Goal: Check status: Check status

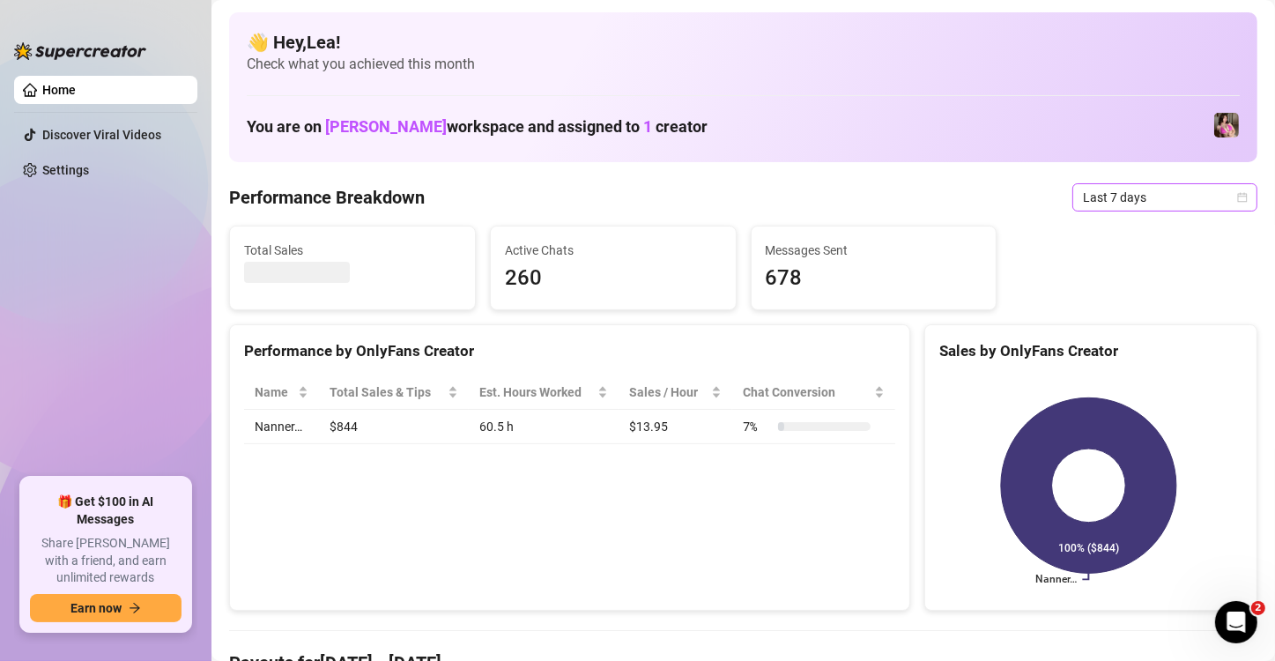
click at [1237, 197] on icon "calendar" at bounding box center [1242, 197] width 11 height 11
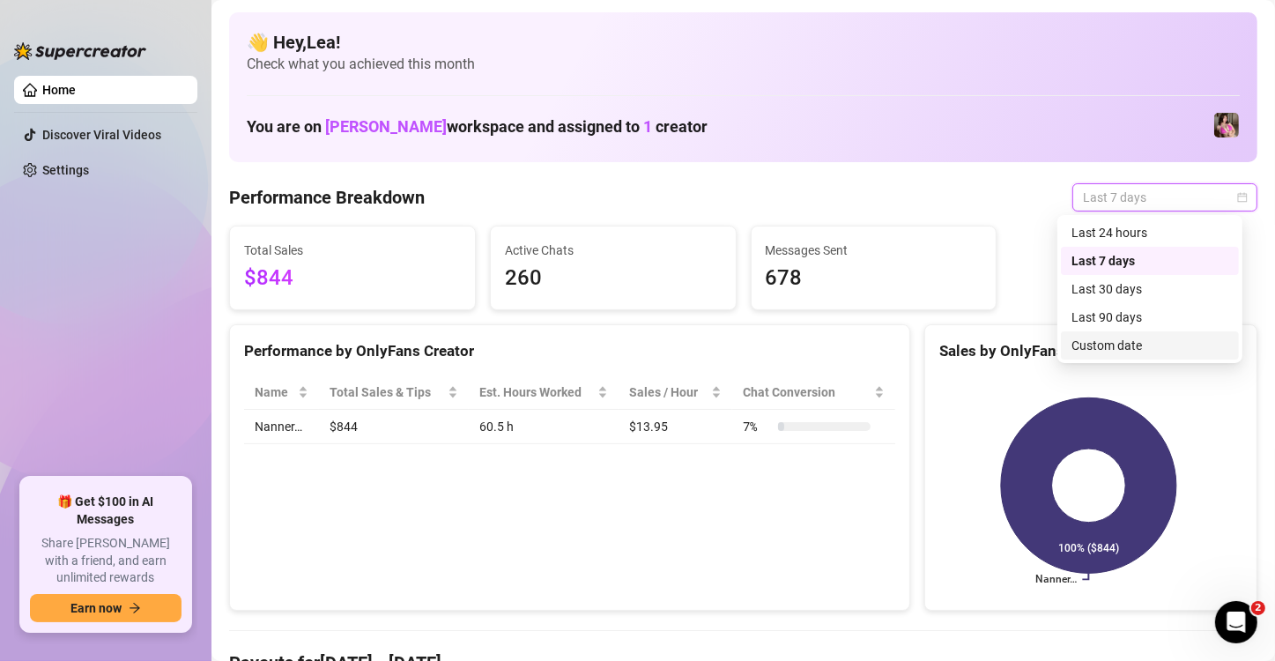
click at [1186, 352] on div "Custom date" at bounding box center [1150, 345] width 157 height 19
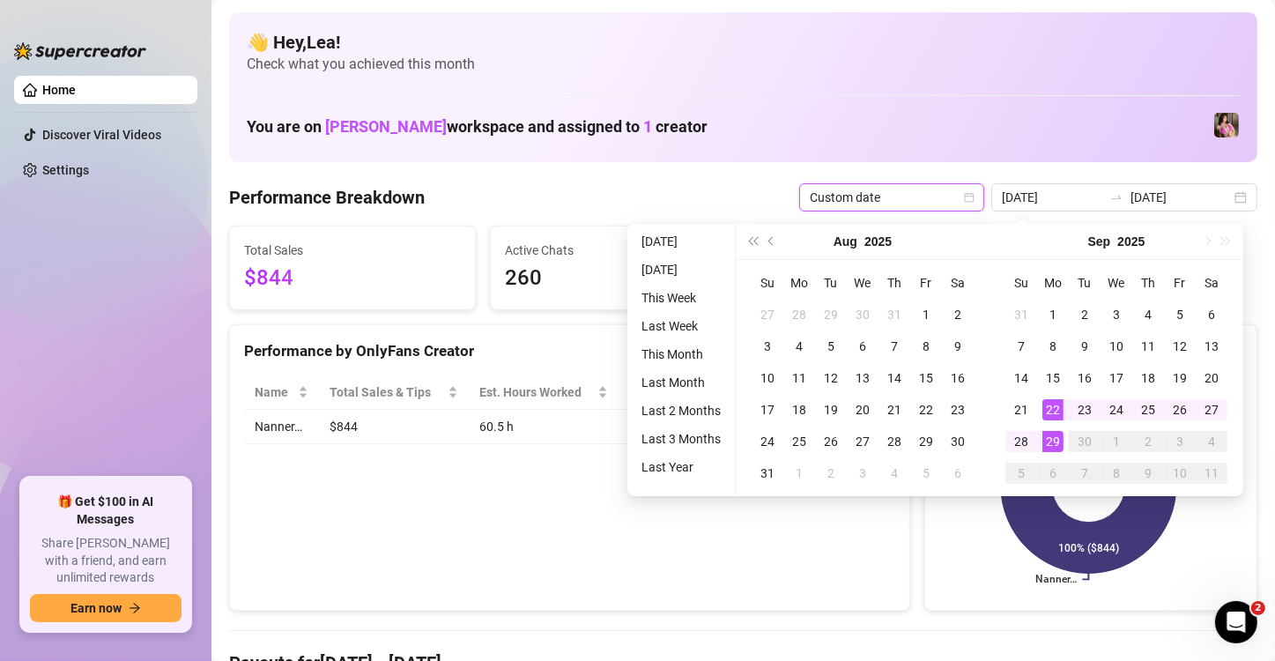
type input "2025-09-29"
click at [1058, 443] on div "29" at bounding box center [1052, 441] width 21 height 21
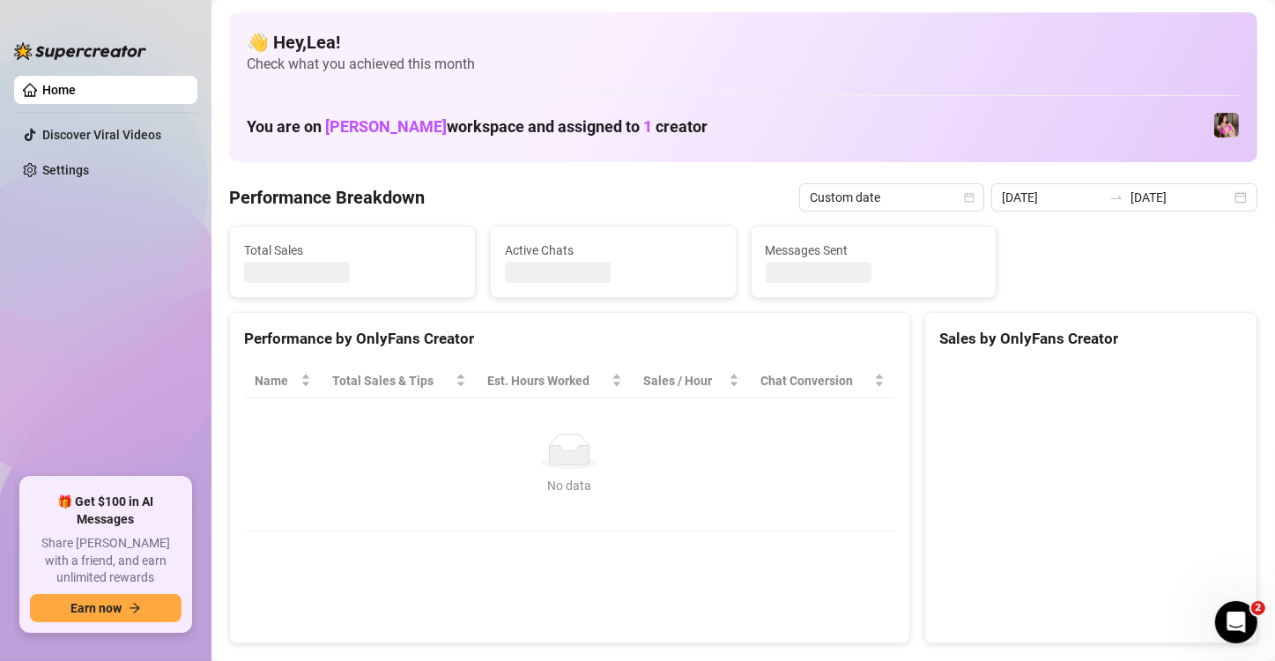
type input "2025-09-29"
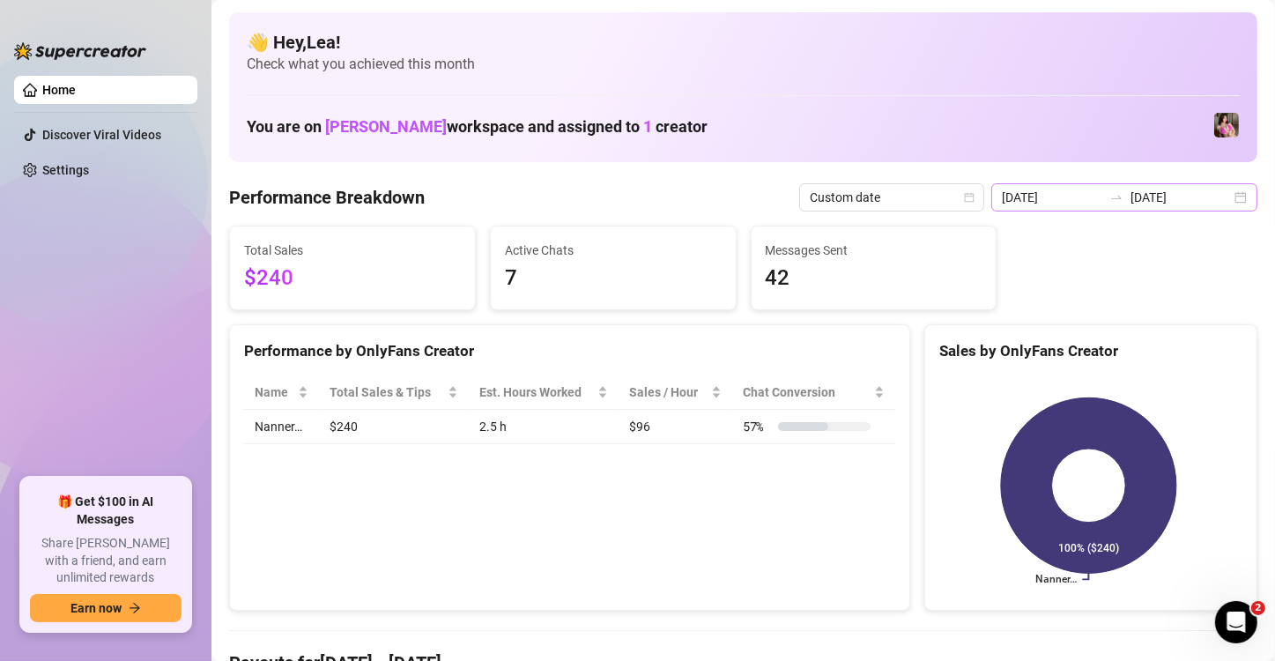
click at [1228, 201] on div "2025-09-29 2025-09-29" at bounding box center [1124, 197] width 266 height 28
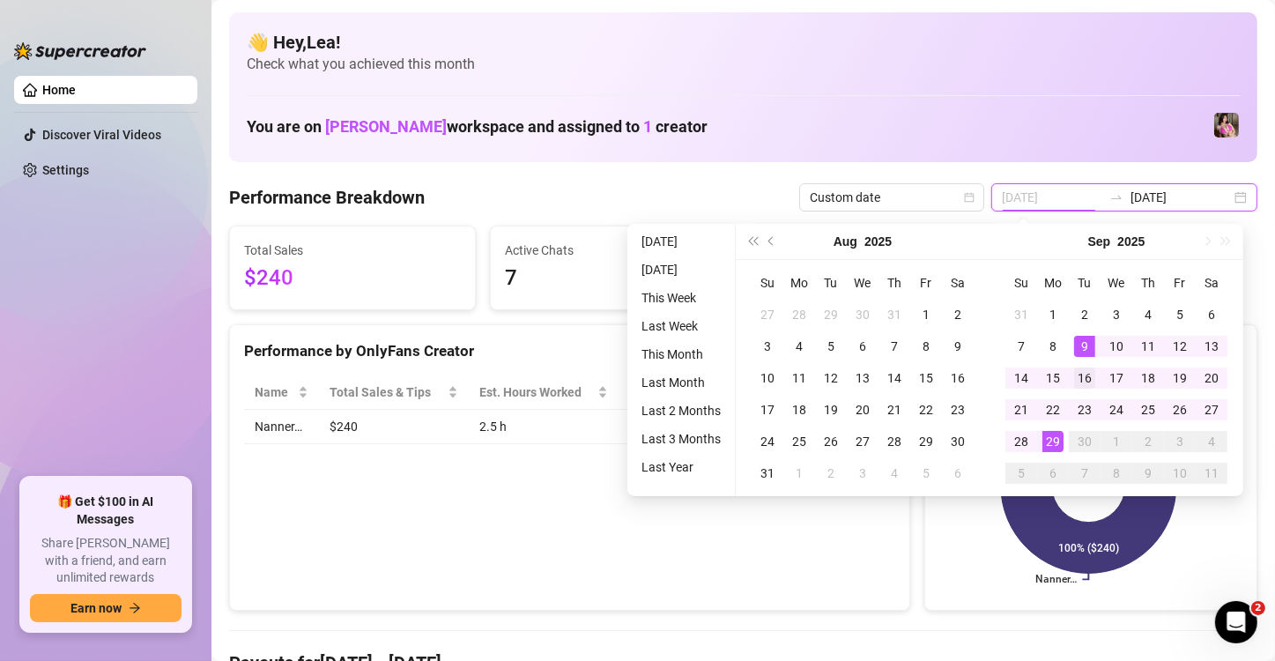
type input "2025-09-16"
click at [1083, 367] on div "16" at bounding box center [1084, 377] width 21 height 21
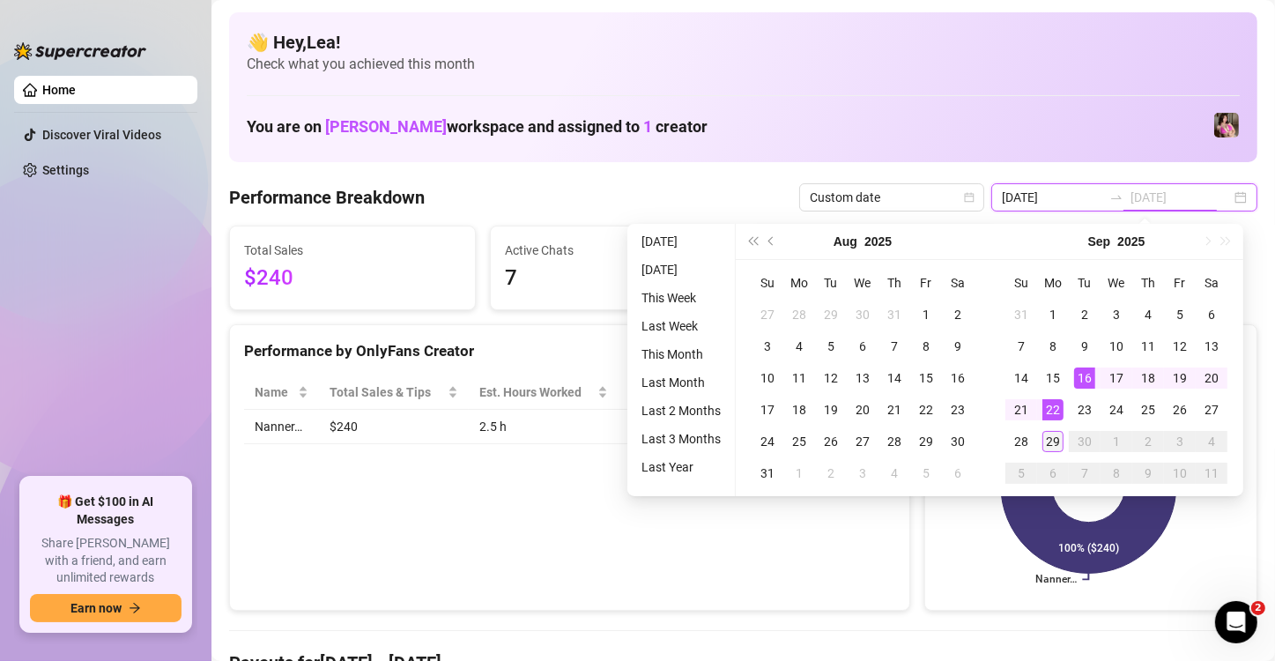
type input "[DATE]"
click at [1049, 444] on div "29" at bounding box center [1052, 441] width 21 height 21
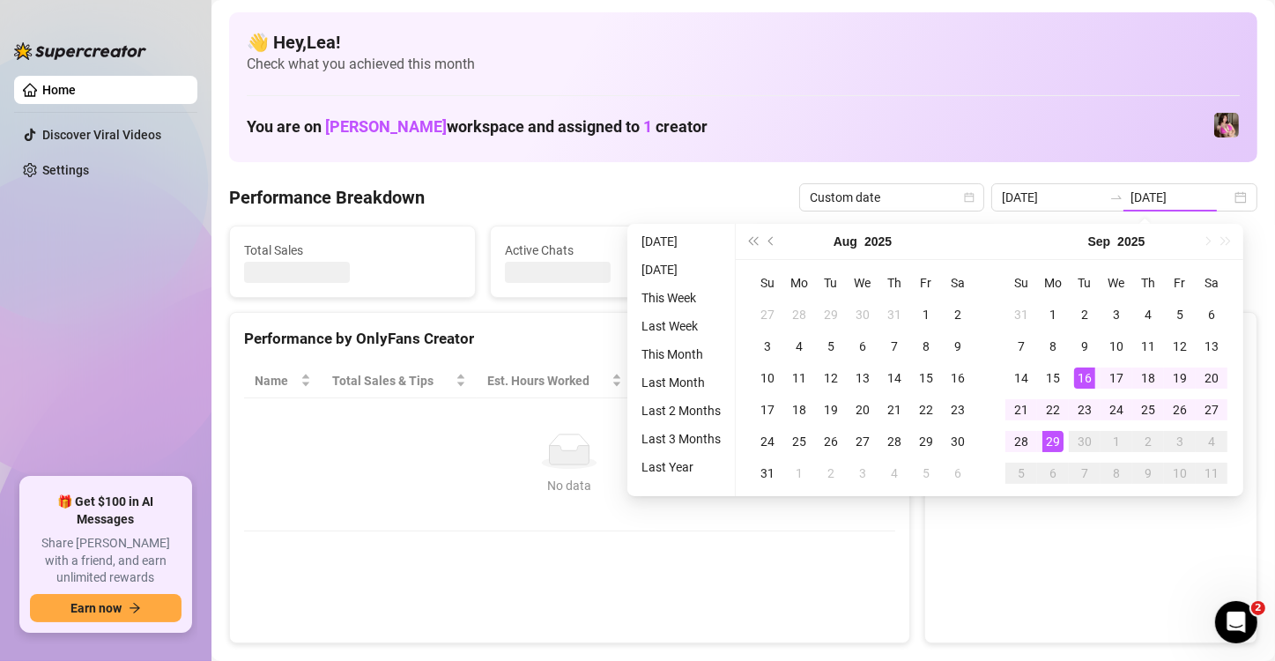
type input "2025-09-16"
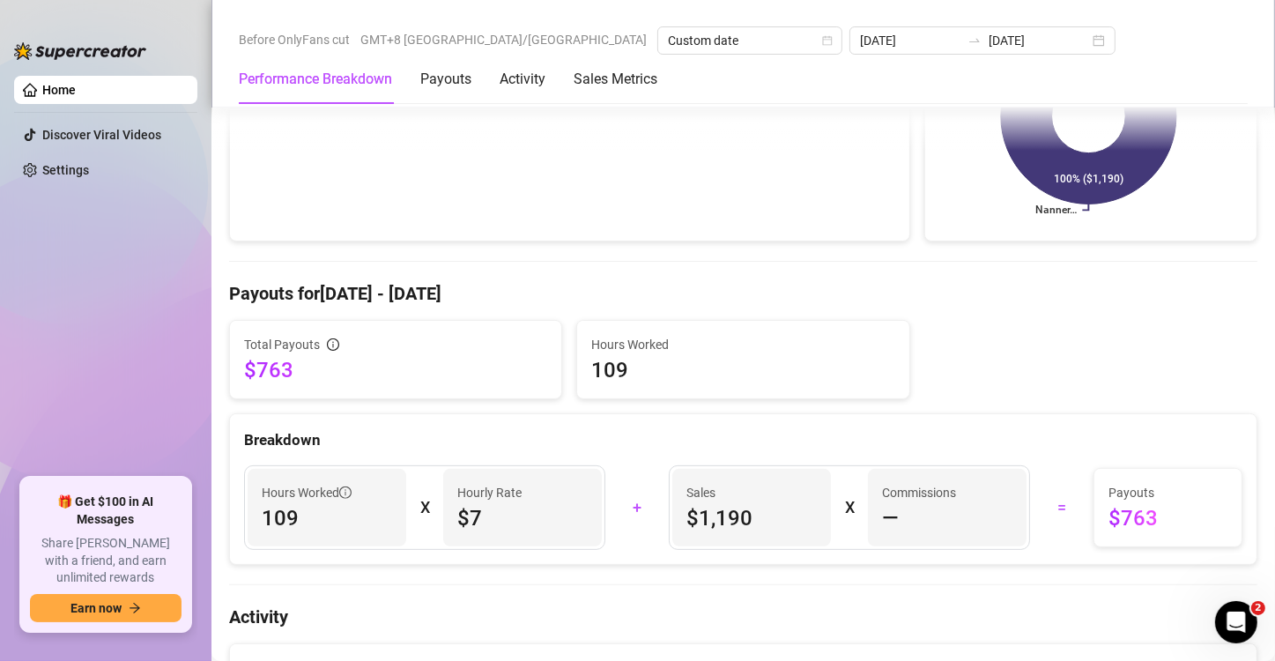
scroll to position [368, 0]
